Goal: Task Accomplishment & Management: Use online tool/utility

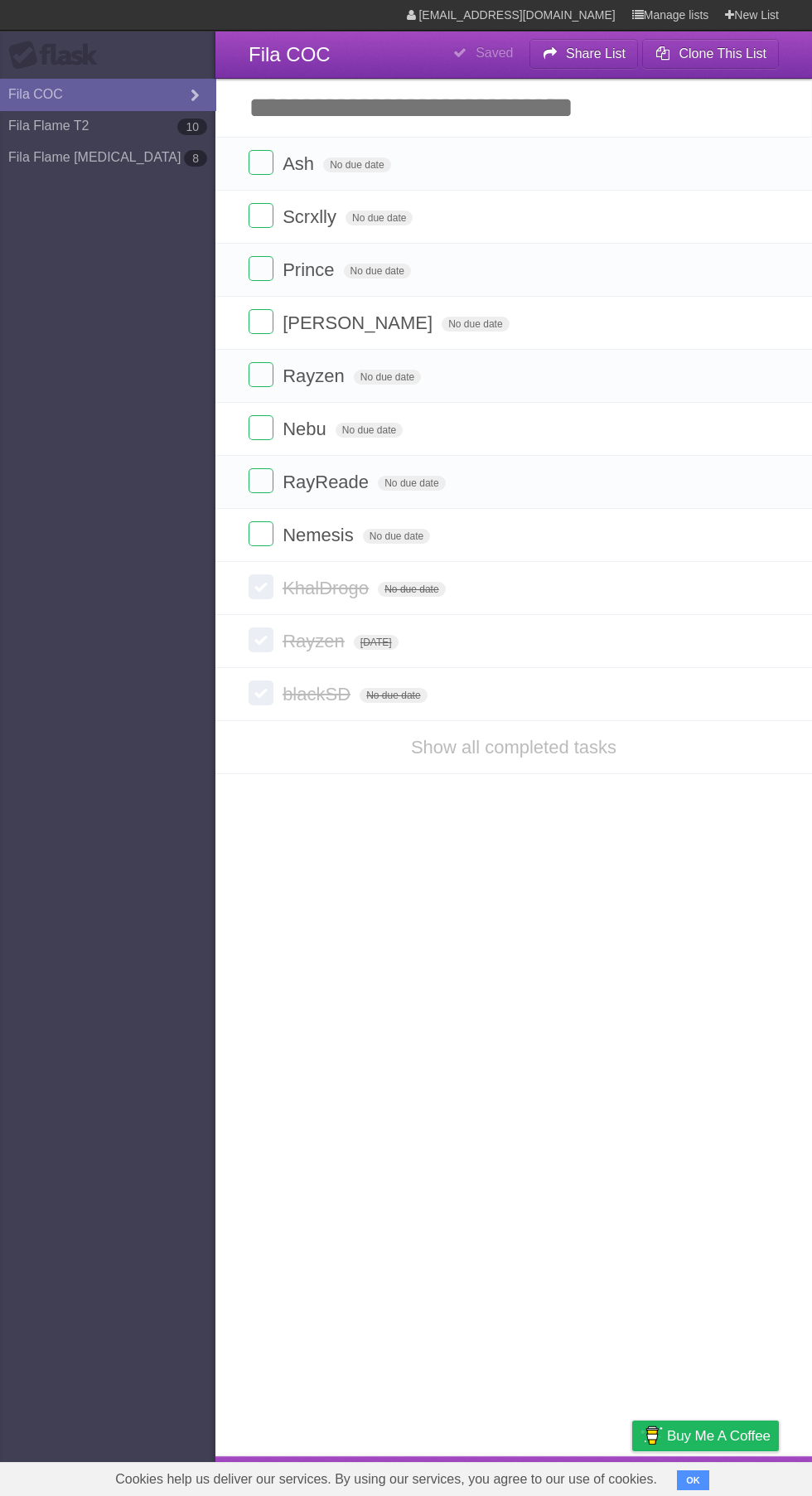
click at [256, 270] on label at bounding box center [261, 269] width 25 height 25
click at [56, 126] on link "Fila Flame T2 10" at bounding box center [107, 126] width 216 height 32
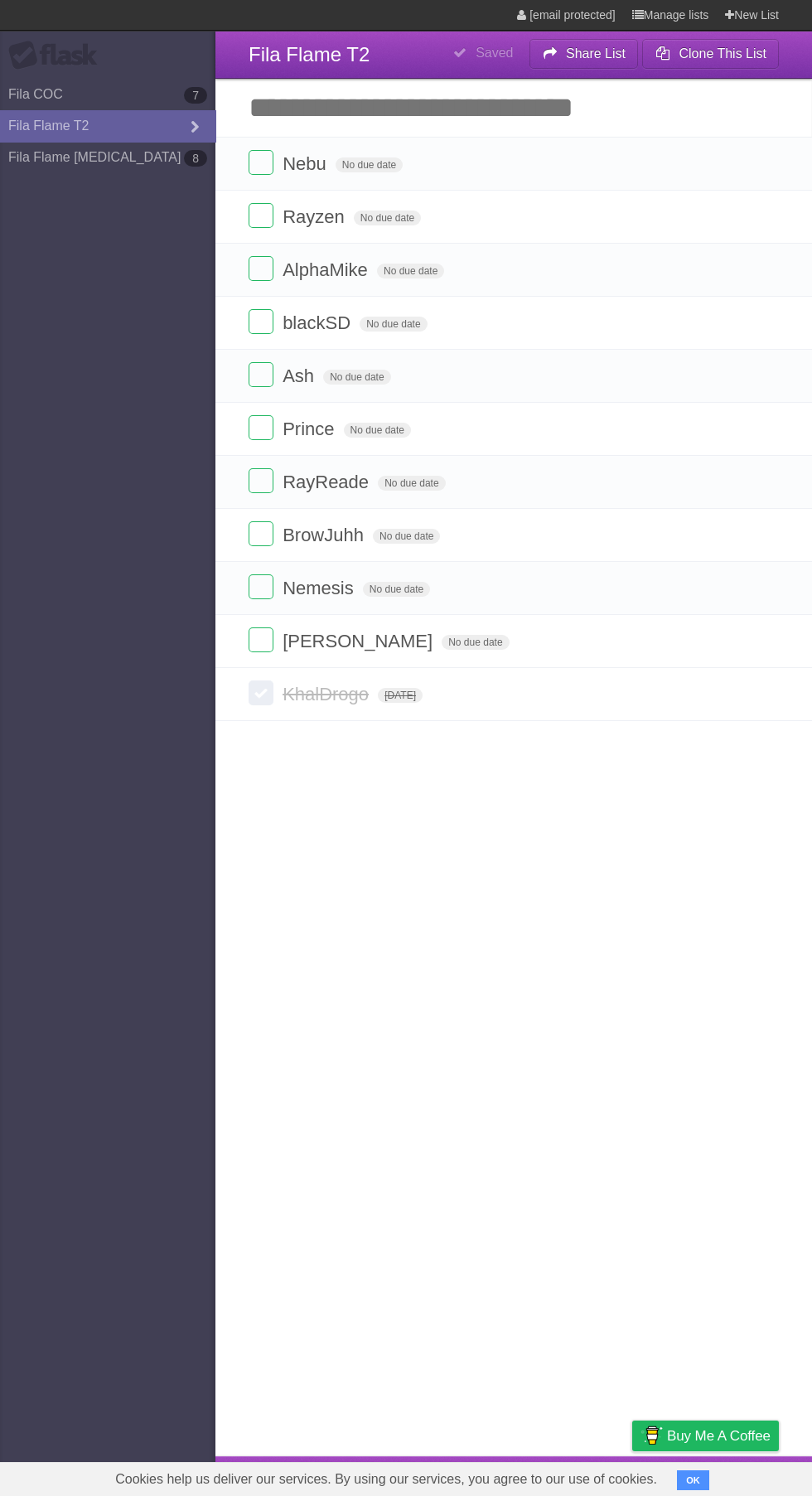
type span "[DATE]"
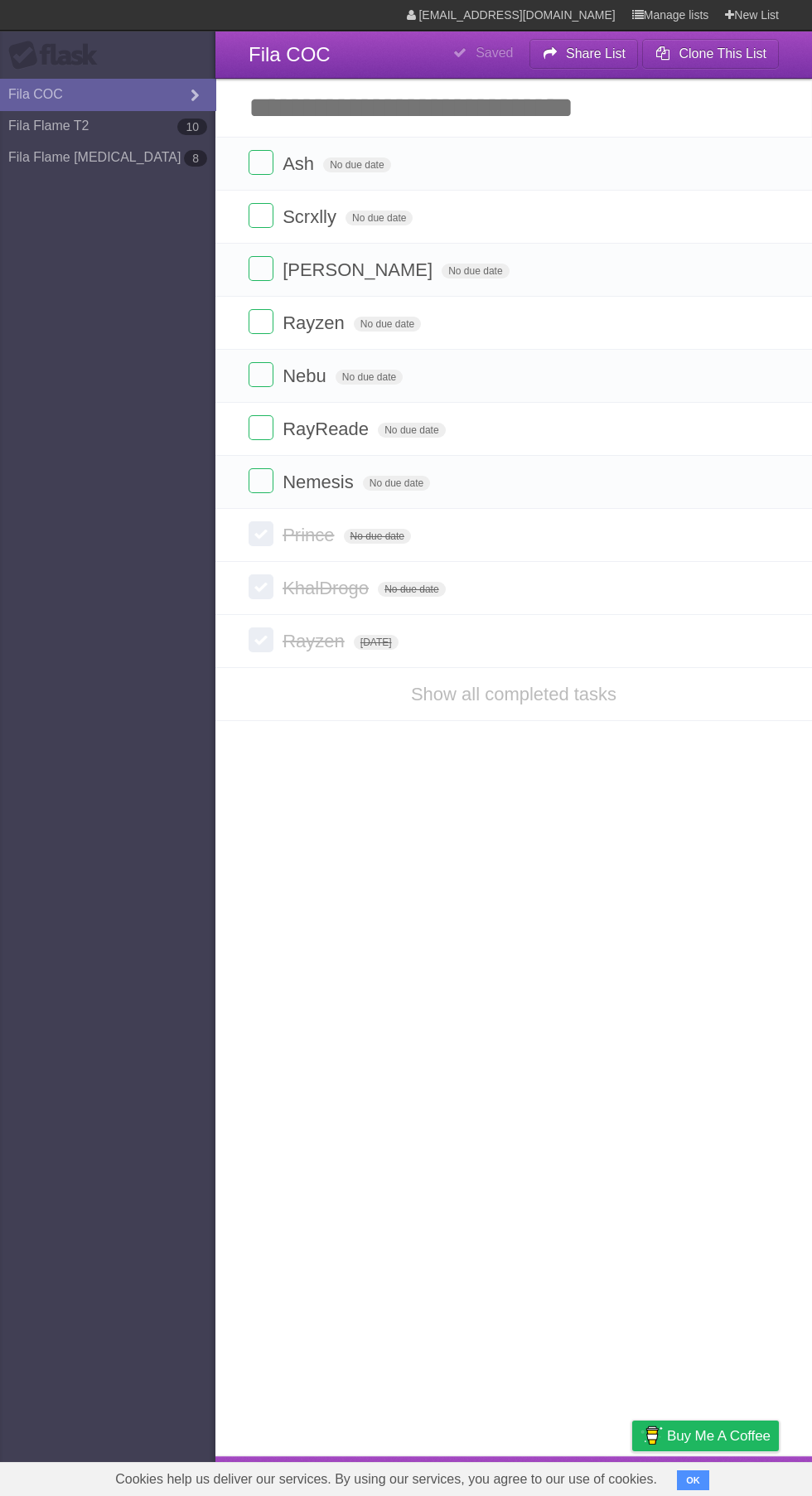
click at [267, 164] on label at bounding box center [261, 163] width 25 height 25
click at [263, 479] on label at bounding box center [261, 481] width 25 height 25
click at [271, 530] on label at bounding box center [261, 534] width 25 height 25
